Goal: Task Accomplishment & Management: Manage account settings

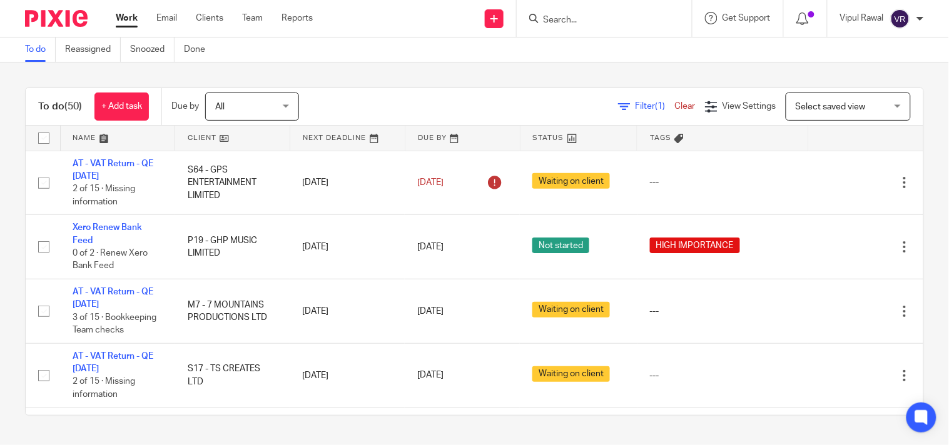
click at [564, 53] on div "To do Reassigned Snoozed Done" at bounding box center [474, 50] width 949 height 25
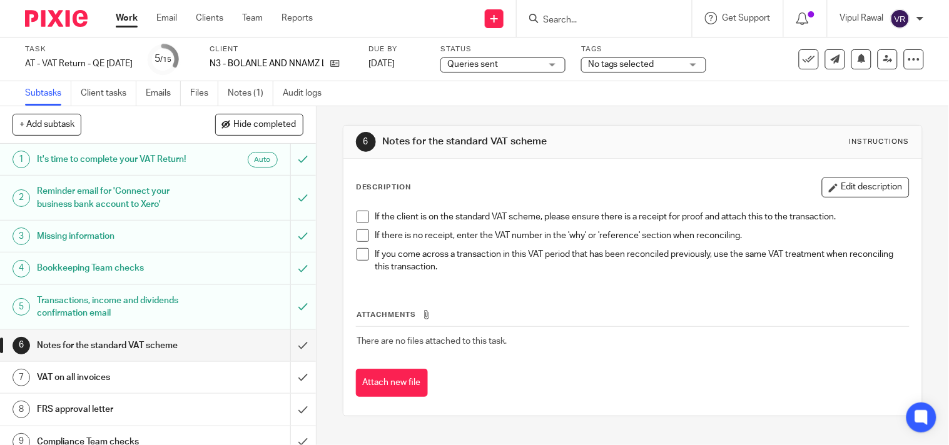
click at [566, 64] on div "Queries sent Queries sent" at bounding box center [502, 65] width 125 height 15
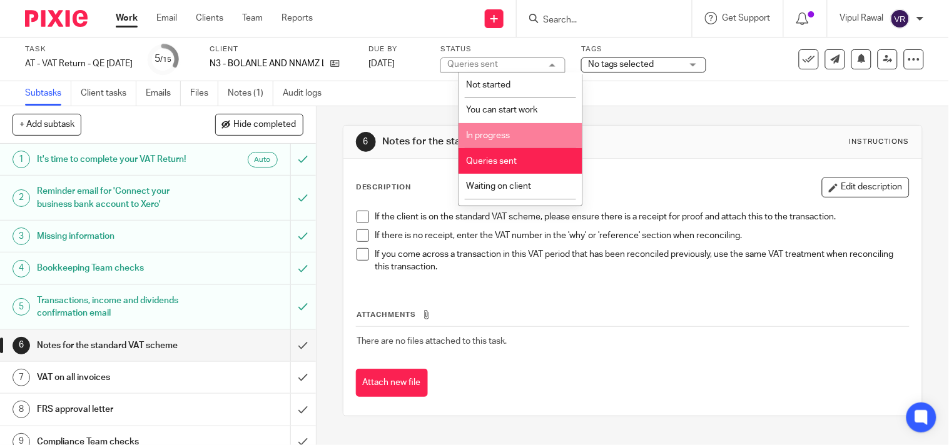
click at [522, 133] on li "In progress" at bounding box center [521, 136] width 124 height 26
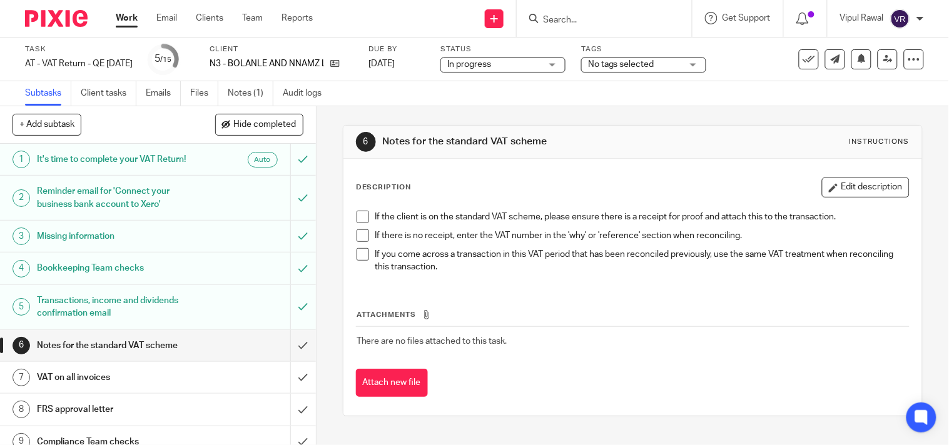
click at [470, 91] on div "Subtasks Client tasks Emails Files Notes (1) Audit logs" at bounding box center [474, 93] width 949 height 25
click at [247, 91] on link "Notes (1)" at bounding box center [251, 93] width 46 height 24
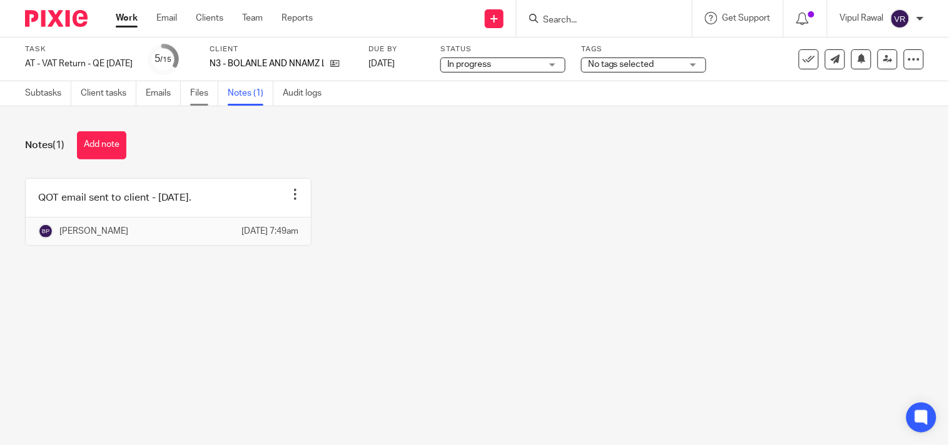
click at [194, 92] on link "Files" at bounding box center [204, 93] width 28 height 24
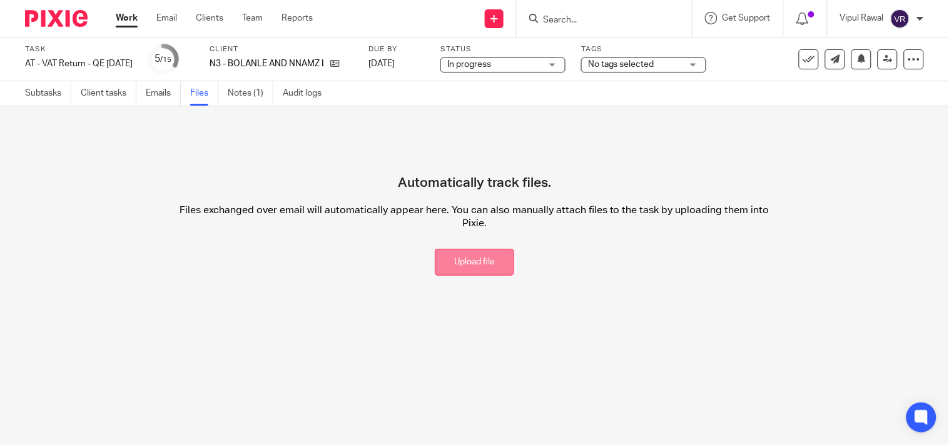
click at [464, 262] on button "Upload file" at bounding box center [474, 262] width 79 height 27
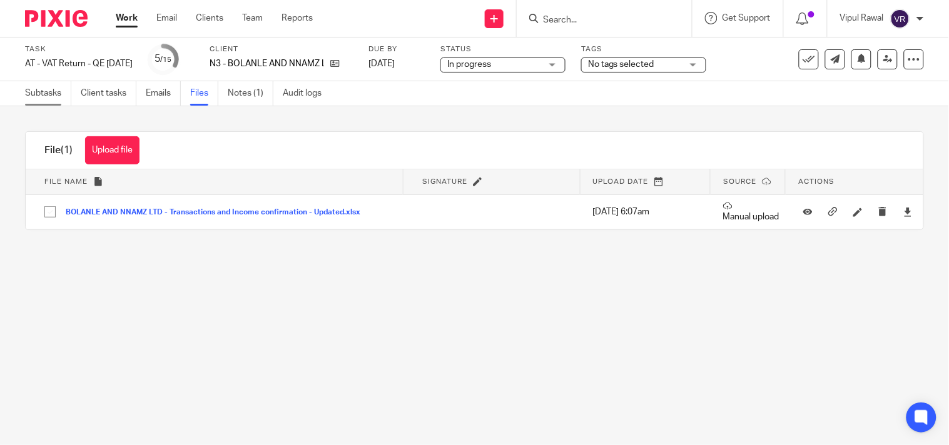
click at [51, 91] on link "Subtasks" at bounding box center [48, 93] width 46 height 24
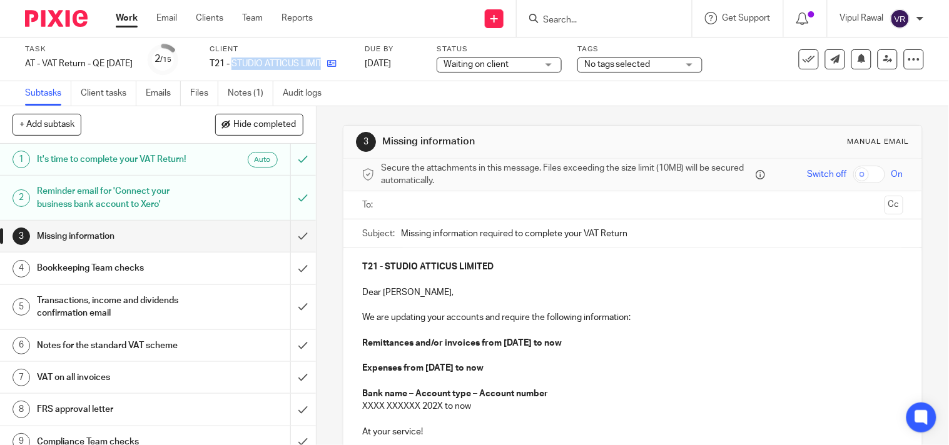
drag, startPoint x: 249, startPoint y: 61, endPoint x: 345, endPoint y: 63, distance: 95.7
click at [345, 63] on div "T21 - STUDIO ATTICUS LIMITED" at bounding box center [280, 64] width 140 height 13
copy div "STUDIO ATTICUS LIMITED"
click at [240, 88] on link "Notes (1)" at bounding box center [251, 93] width 46 height 24
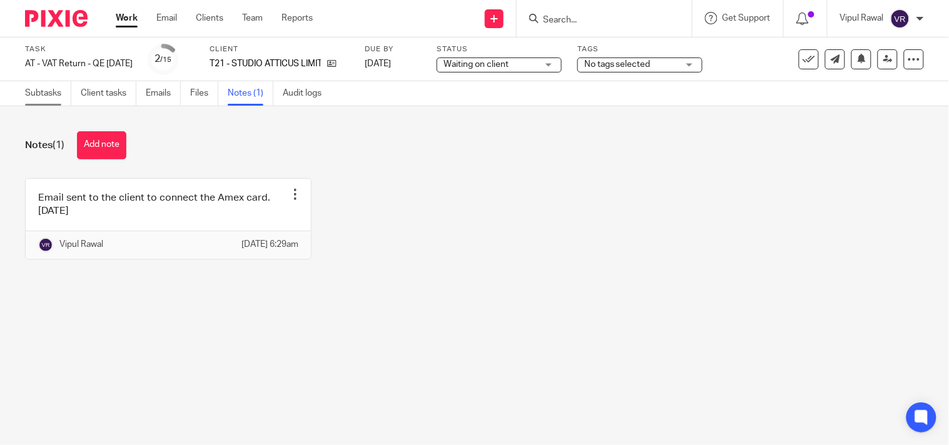
click at [28, 94] on link "Subtasks" at bounding box center [48, 93] width 46 height 24
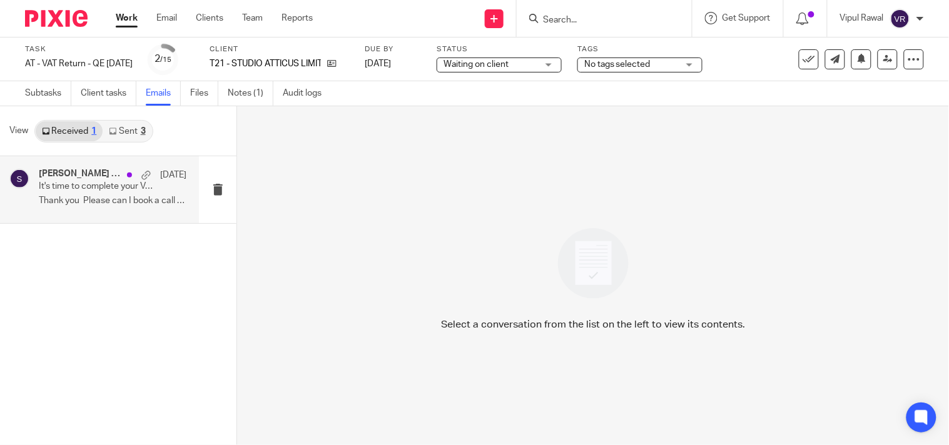
click at [101, 188] on p "It's time to complete your VAT Return!" at bounding box center [98, 186] width 118 height 11
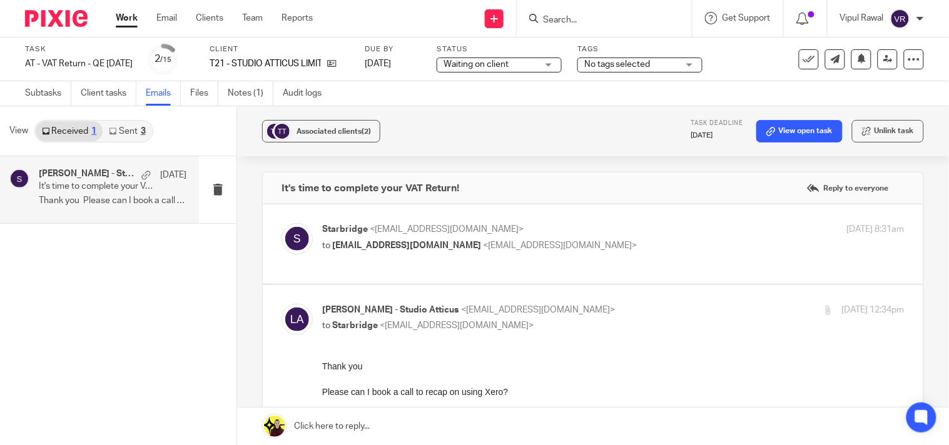
click at [145, 128] on div "3" at bounding box center [143, 131] width 5 height 9
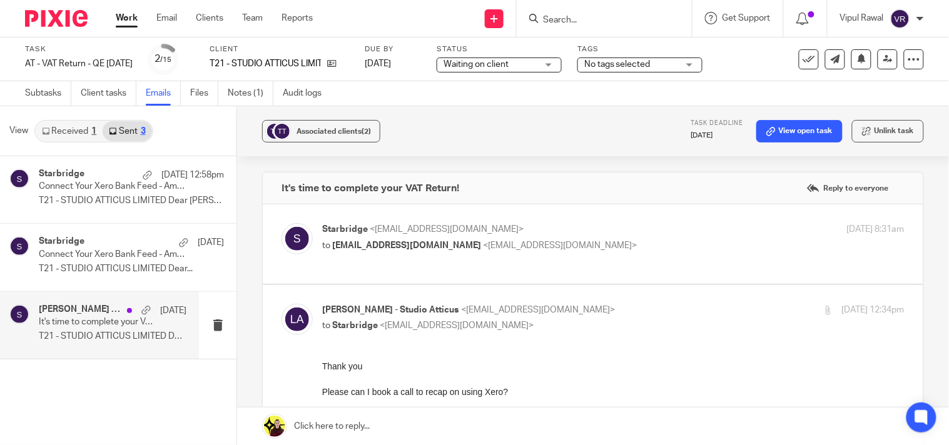
click at [110, 323] on p "It's time to complete your VAT Return!" at bounding box center [98, 322] width 118 height 11
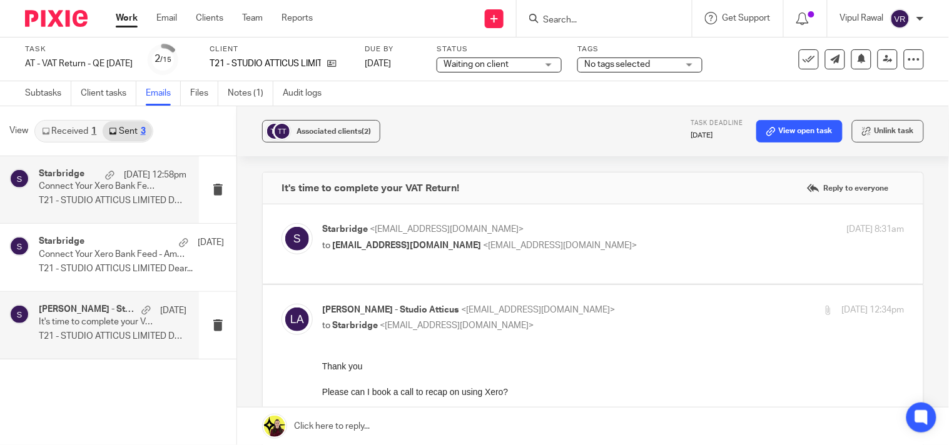
click at [88, 196] on p "T21 - STUDIO ATTICUS LIMITED Dear [PERSON_NAME], ..." at bounding box center [113, 201] width 148 height 11
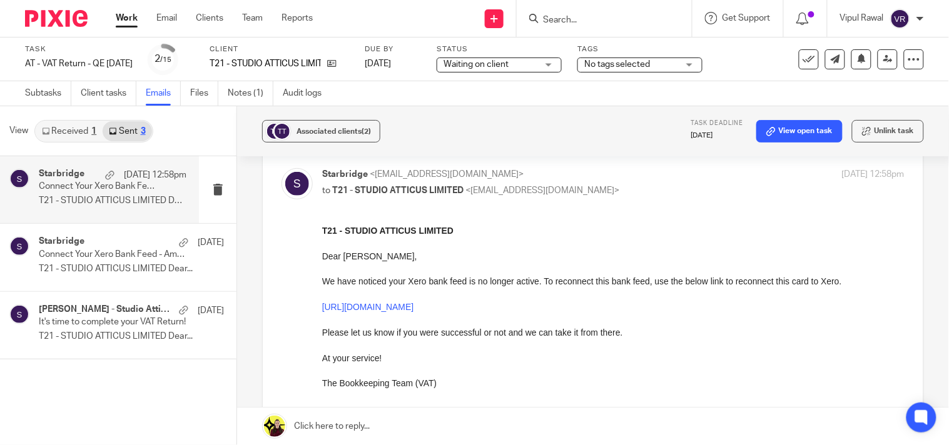
scroll to position [44, 0]
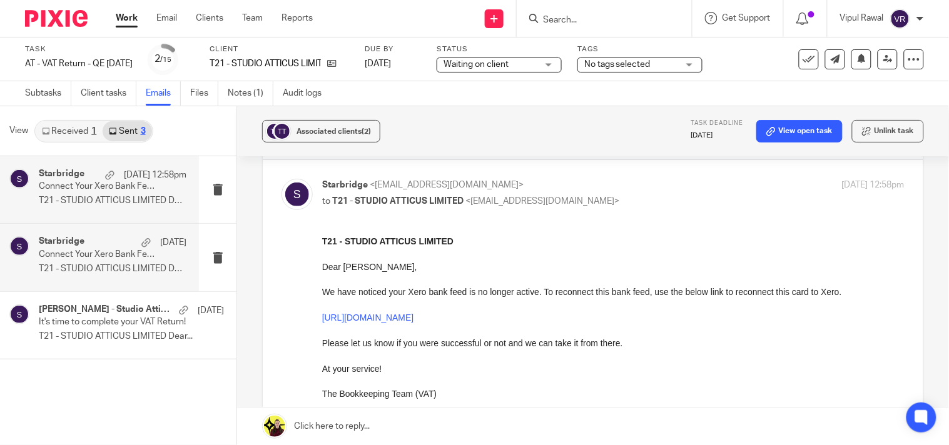
click at [98, 263] on div "Starbridge [DATE] Connect Your Xero Bank Feed - American Express business credi…" at bounding box center [113, 257] width 148 height 42
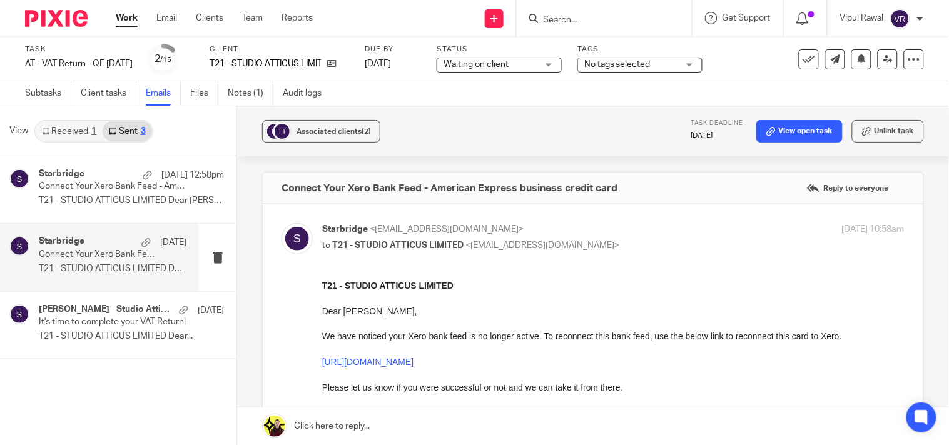
scroll to position [0, 0]
click at [91, 332] on p "T21 - STUDIO ATTICUS LIMITED Dear..." at bounding box center [113, 337] width 148 height 11
